Goal: Information Seeking & Learning: Learn about a topic

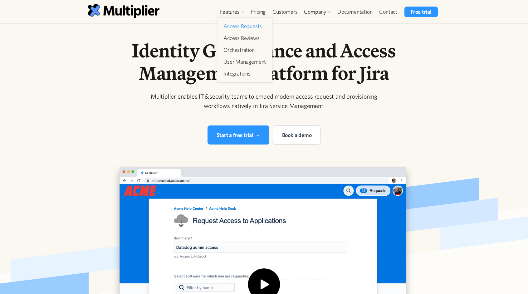
click at [234, 26] on link "Access Requests" at bounding box center [244, 26] width 47 height 11
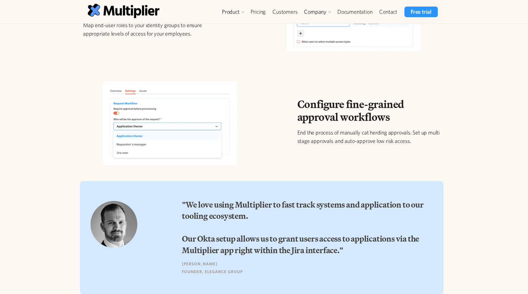
scroll to position [249, 0]
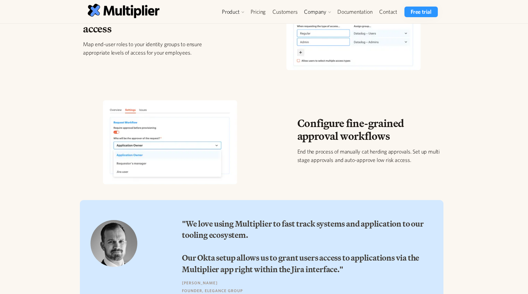
click at [283, 165] on div "Configure fine-grained approval workflows End the process of manually cat herdi…" at bounding box center [261, 145] width 367 height 103
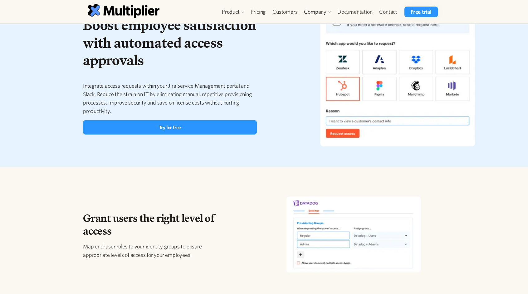
scroll to position [0, 0]
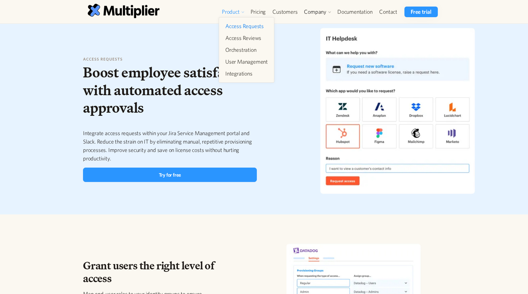
click at [233, 8] on div "Product" at bounding box center [231, 11] width 18 height 7
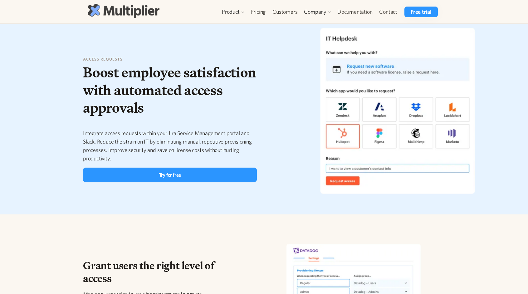
click at [116, 8] on img at bounding box center [124, 11] width 72 height 14
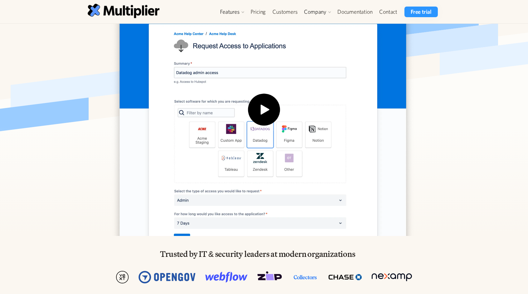
scroll to position [175, 0]
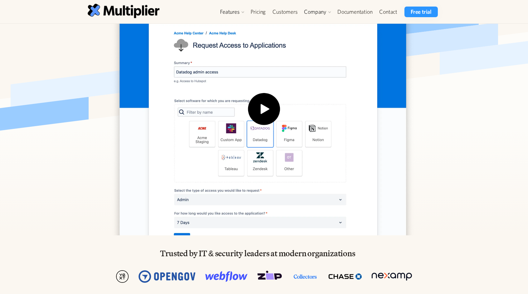
click at [270, 100] on img "open lightbox" at bounding box center [264, 113] width 40 height 40
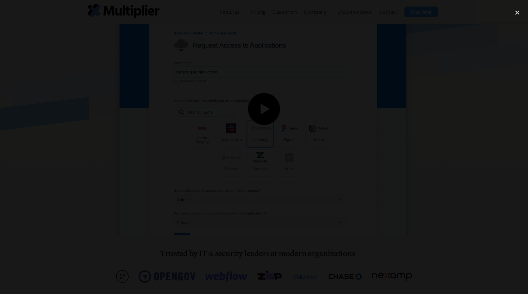
click at [128, 45] on div at bounding box center [264, 147] width 528 height 282
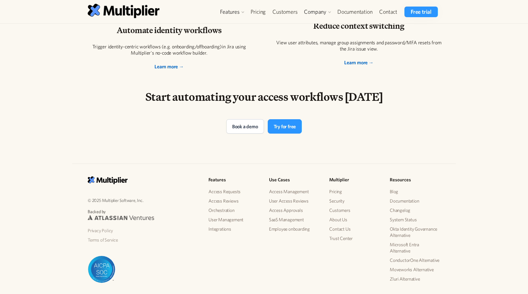
scroll to position [1272, 0]
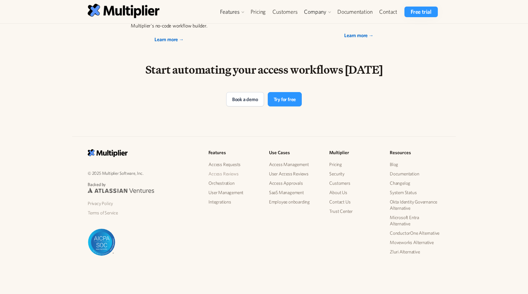
click at [227, 174] on link "Access Reviews" at bounding box center [233, 173] width 51 height 9
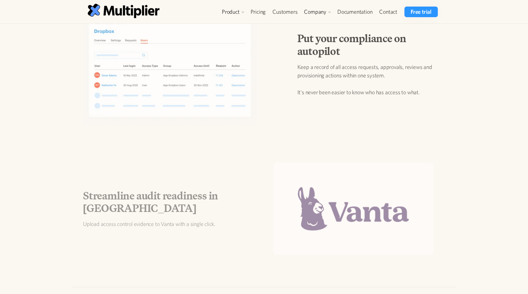
scroll to position [861, 0]
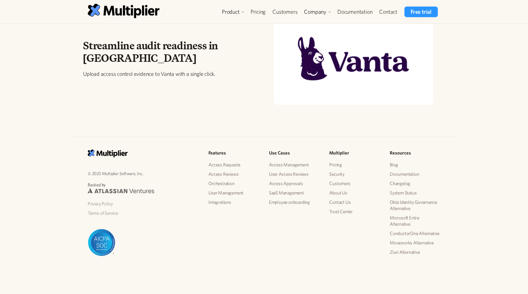
click at [223, 181] on link "Orchestration" at bounding box center [233, 183] width 51 height 9
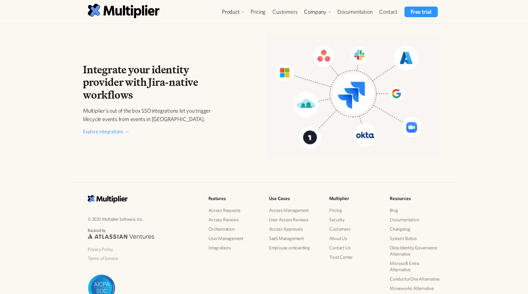
scroll to position [962, 0]
